Goal: Book appointment/travel/reservation

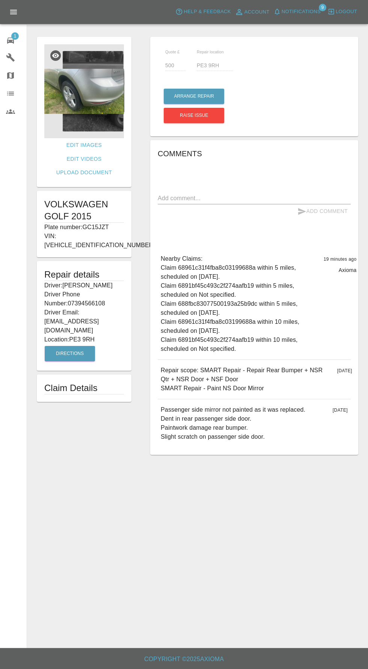
click at [81, 102] on img at bounding box center [84, 91] width 80 height 94
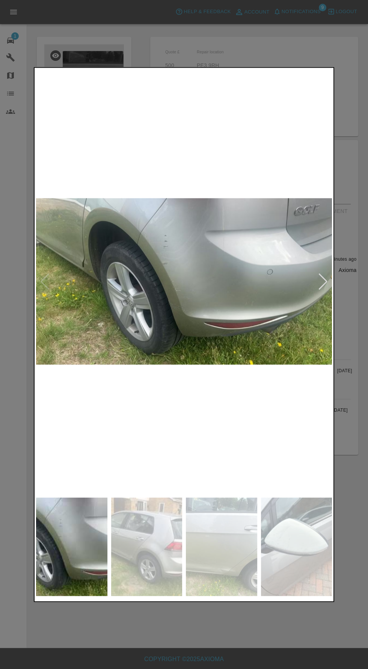
click at [154, 528] on img at bounding box center [146, 546] width 71 height 99
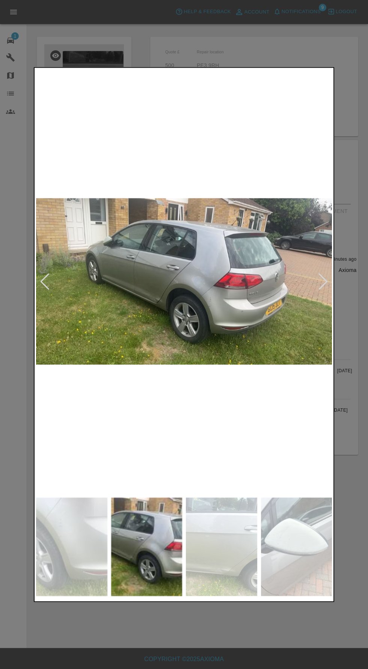
click at [228, 554] on img at bounding box center [221, 546] width 71 height 99
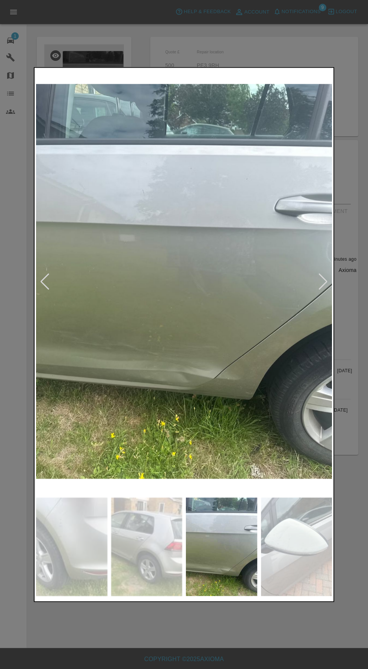
click at [285, 556] on img at bounding box center [296, 546] width 71 height 99
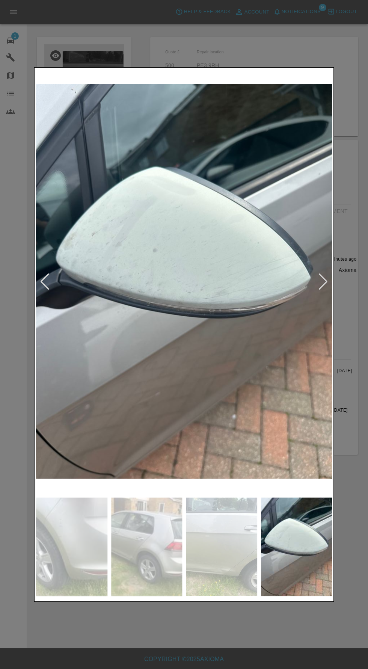
click at [297, 556] on img at bounding box center [296, 546] width 71 height 99
click at [236, 554] on img at bounding box center [221, 546] width 71 height 99
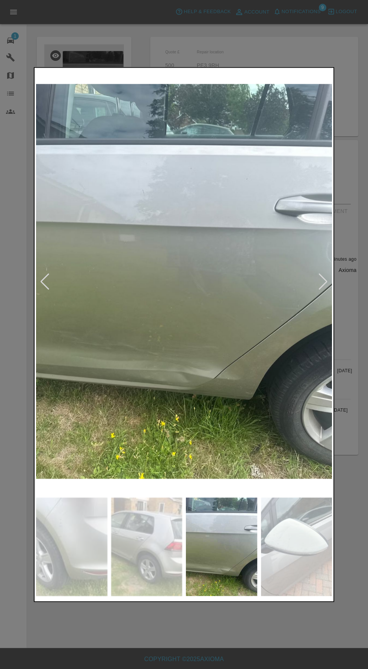
click at [178, 557] on img at bounding box center [146, 546] width 71 height 99
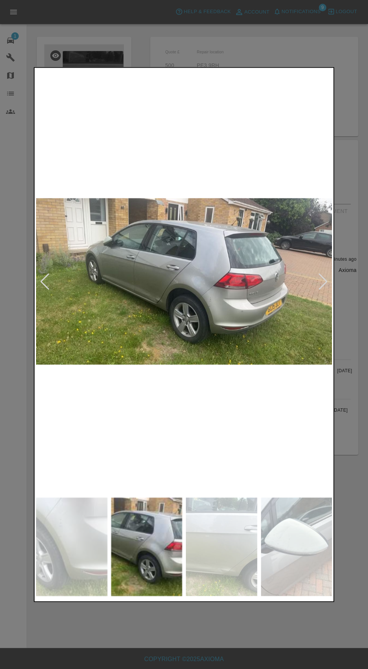
click at [107, 558] on div at bounding box center [184, 546] width 296 height 99
click at [208, 649] on div at bounding box center [184, 334] width 368 height 669
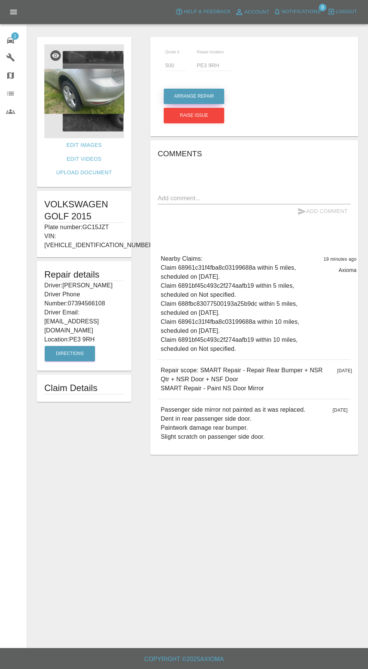
click at [196, 96] on button "Arrange Repair" at bounding box center [194, 96] width 60 height 15
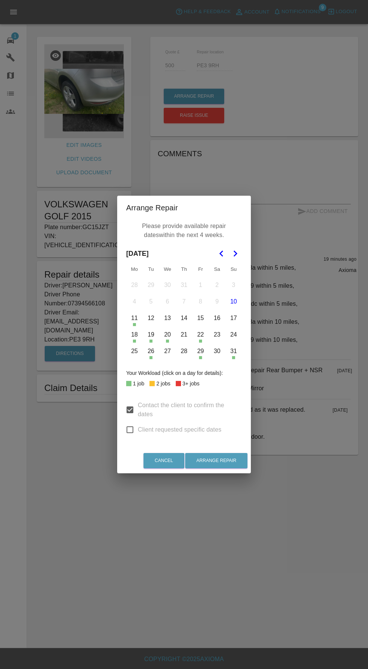
click at [235, 253] on icon "Go to the Next Month" at bounding box center [235, 253] width 9 height 9
click at [221, 255] on polygon "Go to the Previous Month" at bounding box center [221, 254] width 4 height 6
click at [184, 335] on button "21" at bounding box center [184, 335] width 16 height 16
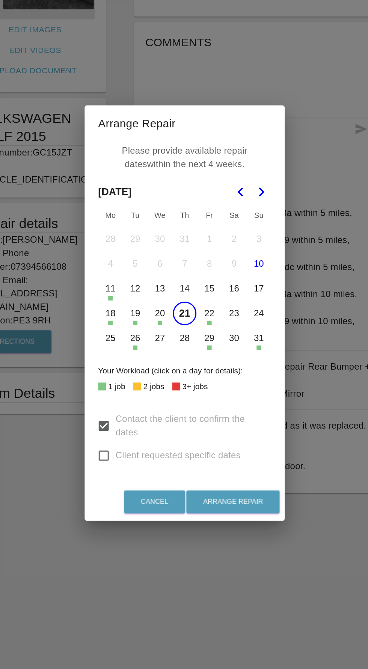
scroll to position [11, 0]
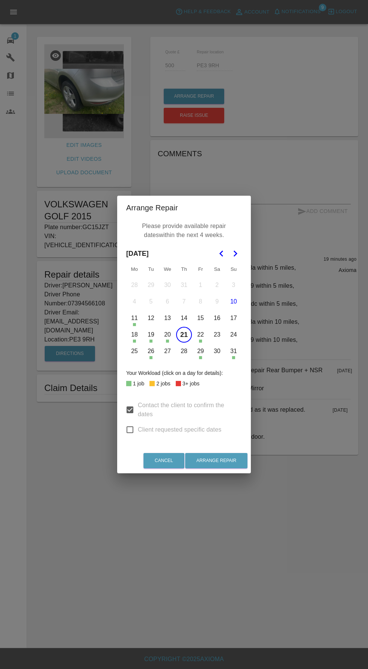
click at [167, 351] on button "27" at bounding box center [168, 351] width 16 height 16
click at [184, 351] on button "28" at bounding box center [184, 351] width 16 height 16
click at [235, 466] on button "Arrange Repair" at bounding box center [216, 460] width 62 height 15
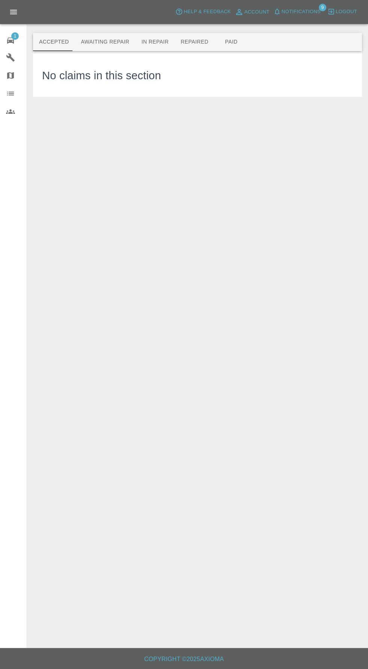
click at [9, 36] on icon at bounding box center [10, 40] width 9 height 9
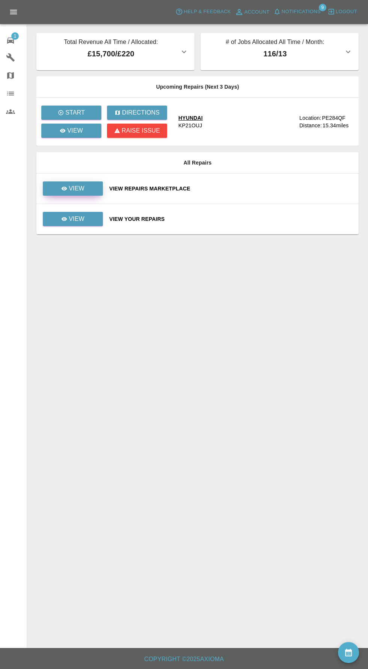
click at [65, 187] on icon at bounding box center [65, 189] width 6 height 4
click at [80, 214] on p "View" at bounding box center [77, 218] width 16 height 9
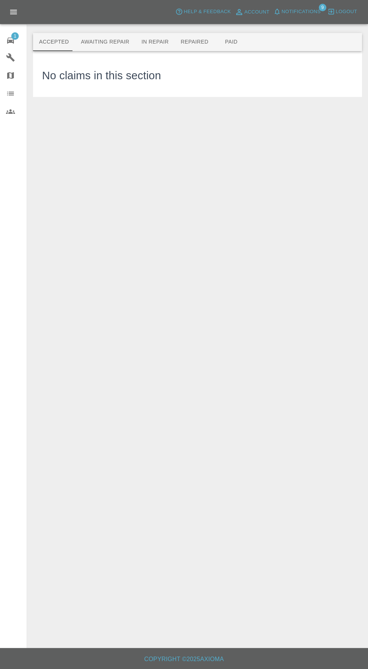
click at [101, 33] on button "Awaiting Repair" at bounding box center [105, 42] width 60 height 18
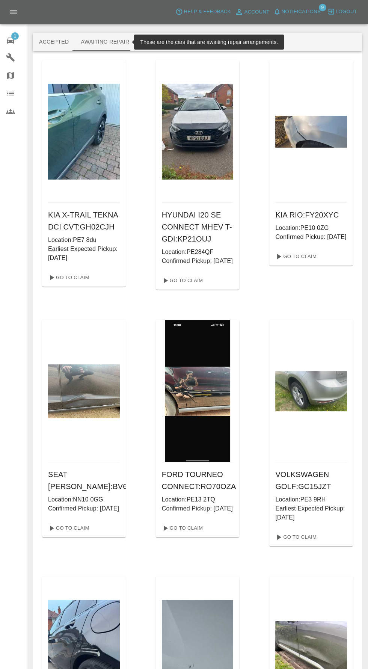
click at [6, 39] on icon at bounding box center [10, 40] width 9 height 9
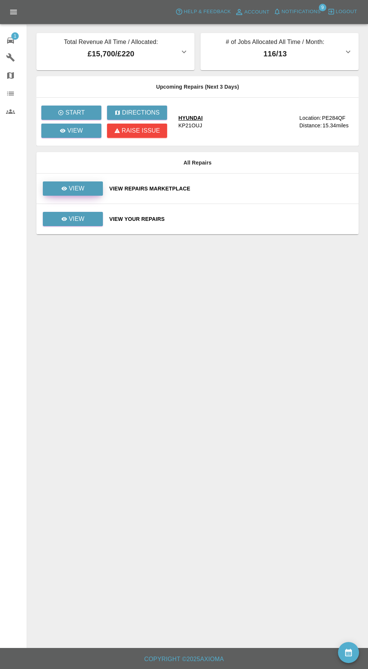
click at [65, 188] on icon at bounding box center [65, 189] width 6 height 4
